Goal: Navigation & Orientation: Find specific page/section

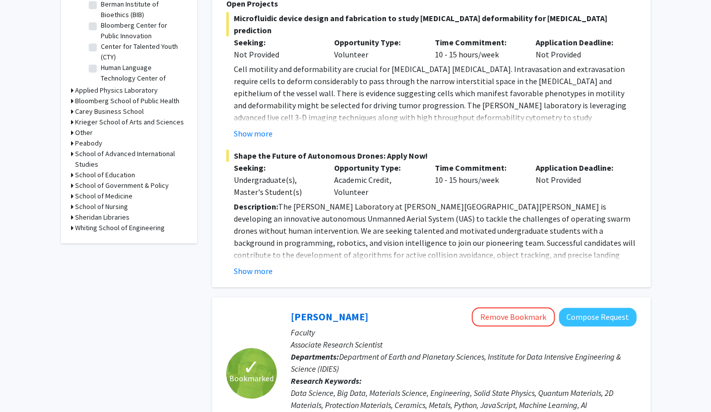
scroll to position [201, 0]
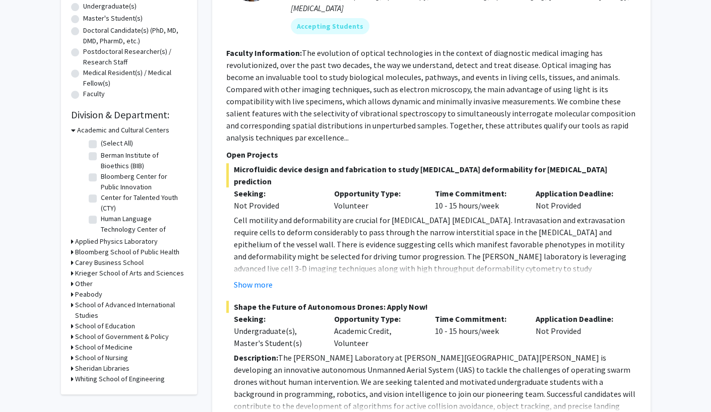
click at [260, 279] on button "Show more" at bounding box center [253, 285] width 39 height 12
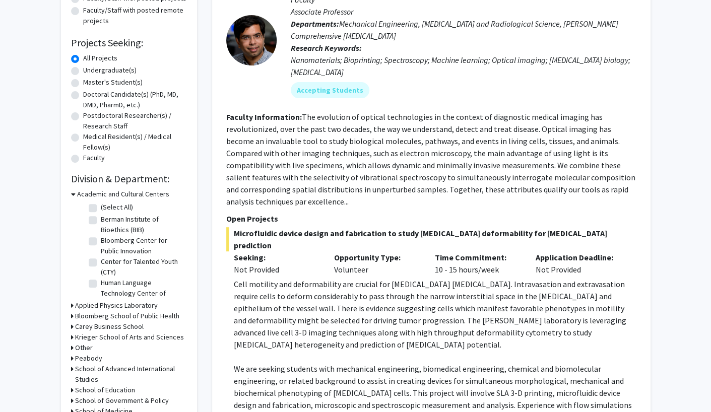
scroll to position [50, 0]
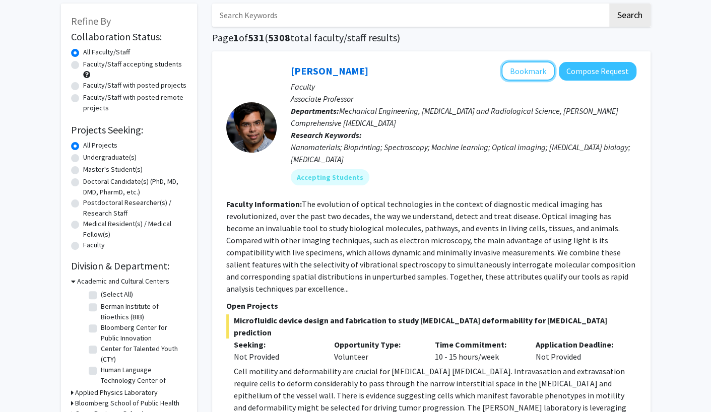
click at [526, 75] on button "Bookmark" at bounding box center [527, 70] width 53 height 19
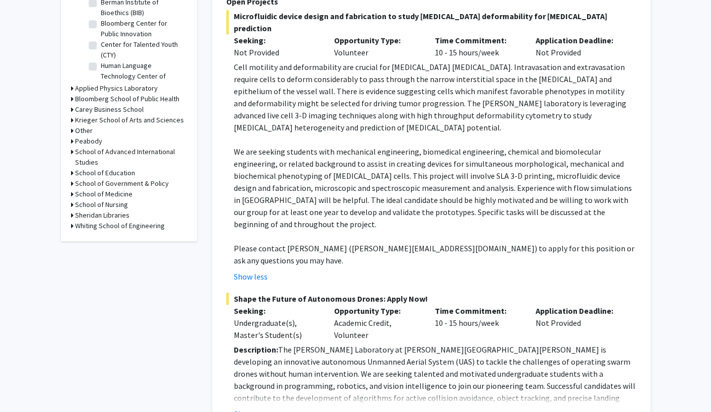
scroll to position [403, 0]
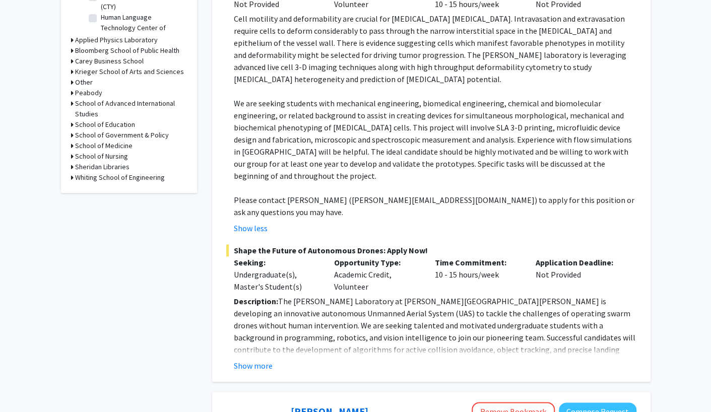
click at [271, 360] on button "Show more" at bounding box center [253, 366] width 39 height 12
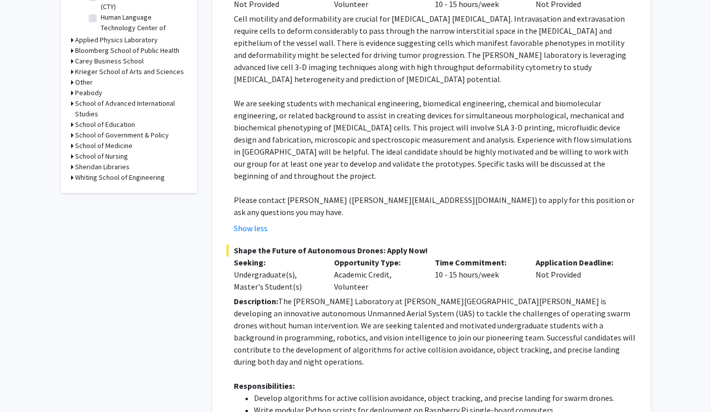
drag, startPoint x: 366, startPoint y: 121, endPoint x: 680, endPoint y: 66, distance: 319.0
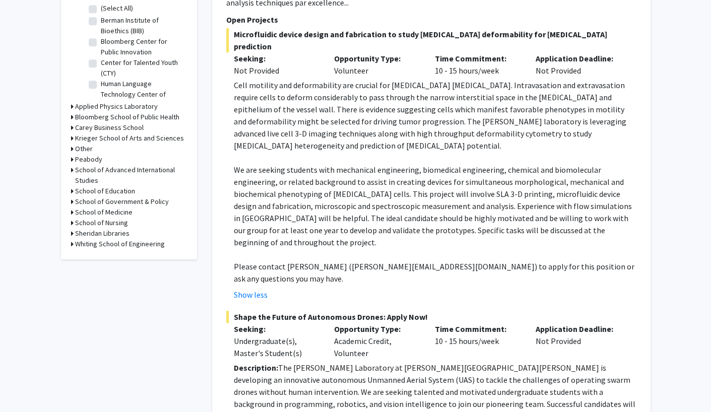
scroll to position [353, 0]
